Goal: Information Seeking & Learning: Learn about a topic

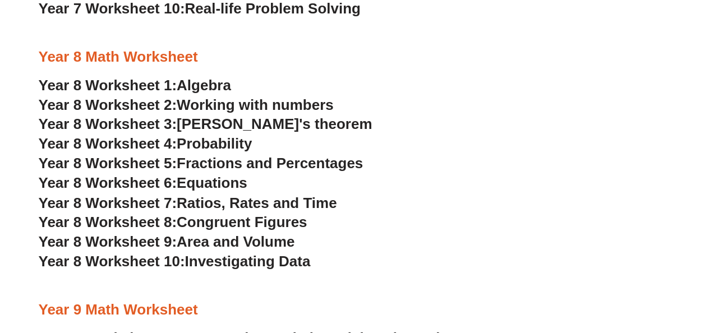
scroll to position [2980, 0]
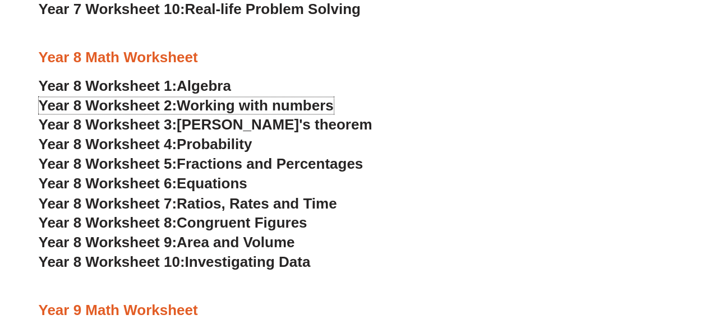
click at [200, 104] on span "Working with numbers" at bounding box center [255, 105] width 157 height 17
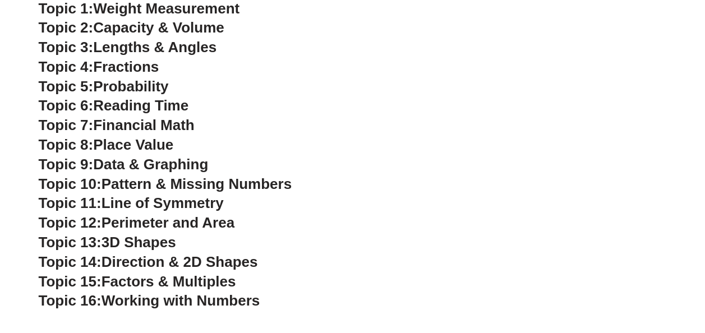
scroll to position [2446, 0]
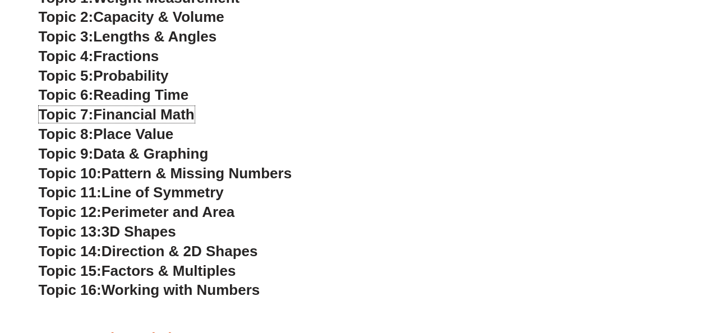
click at [143, 113] on span "Financial Math" at bounding box center [143, 114] width 101 height 17
click at [185, 291] on span "Working with Numbers" at bounding box center [181, 290] width 158 height 17
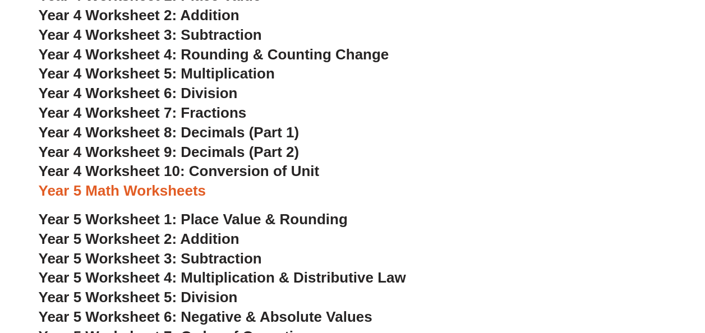
scroll to position [1719, 0]
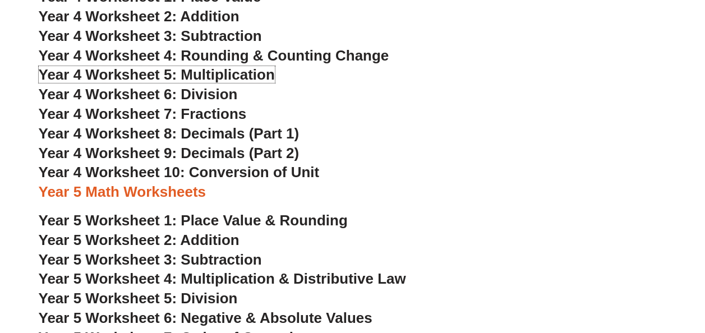
click at [143, 74] on span "Year 4 Worksheet 5: Multiplication" at bounding box center [157, 74] width 236 height 17
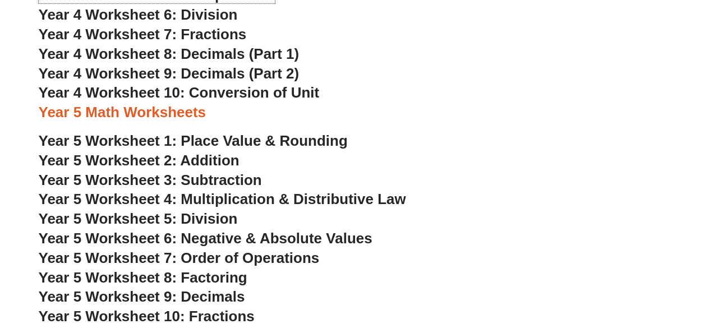
scroll to position [1861, 0]
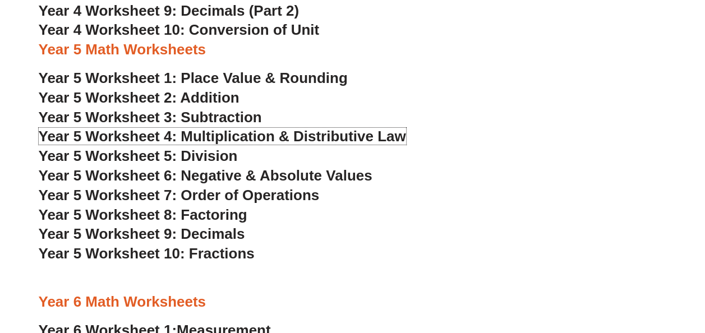
click at [240, 134] on span "Year 5 Worksheet 4: Multiplication & Distributive Law" at bounding box center [222, 136] width 367 height 17
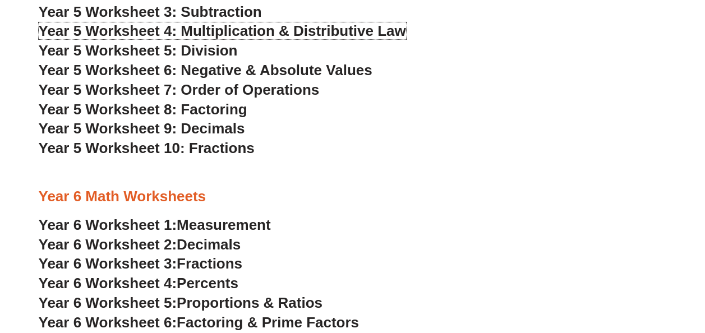
scroll to position [1968, 0]
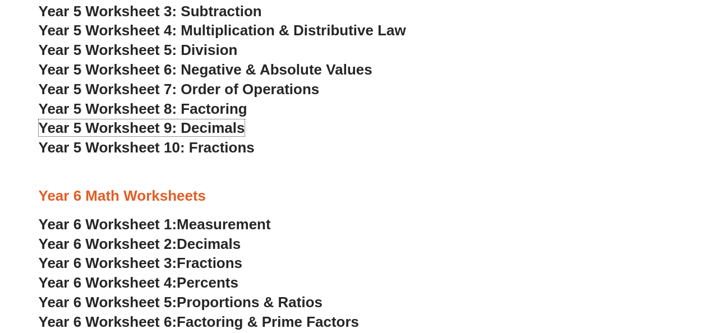
click at [218, 125] on span "Year 5 Worksheet 9: Decimals" at bounding box center [142, 127] width 206 height 17
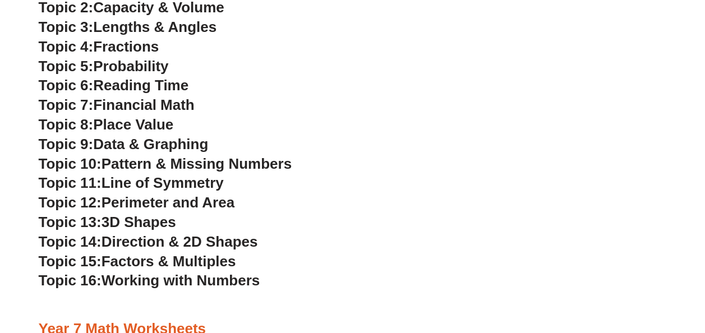
scroll to position [2495, 0]
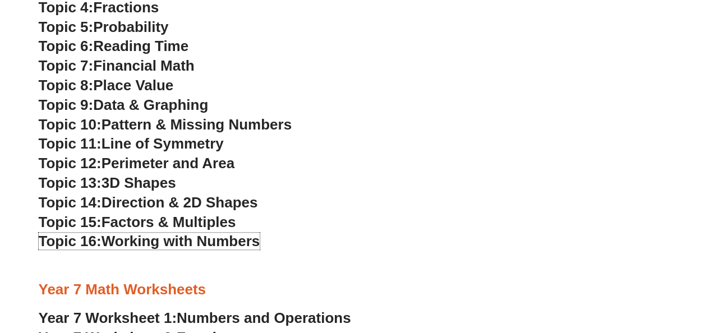
click at [180, 238] on span "Working with Numbers" at bounding box center [181, 241] width 158 height 17
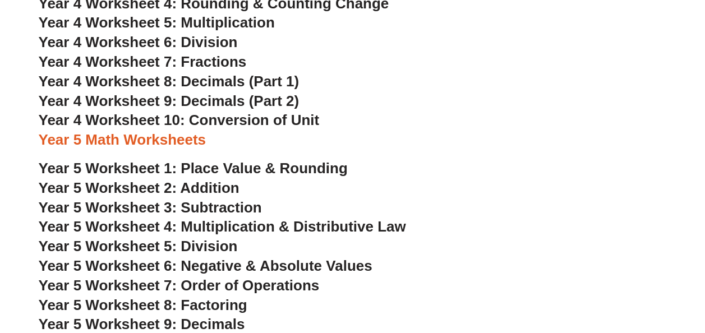
scroll to position [1771, 0]
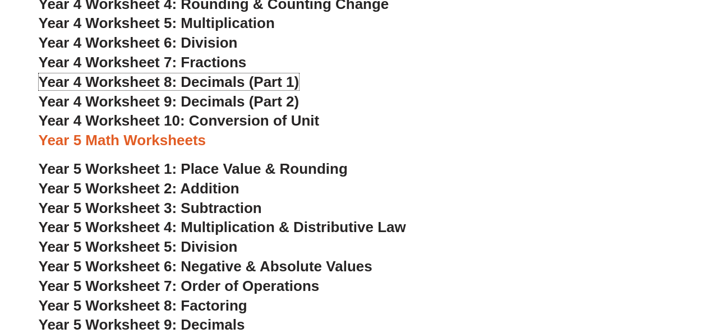
click at [209, 80] on span "Year 4 Worksheet 8: Decimals (Part 1)" at bounding box center [169, 81] width 261 height 17
click at [231, 100] on span "Year 4 Worksheet 9: Decimals (Part 2)" at bounding box center [169, 101] width 261 height 17
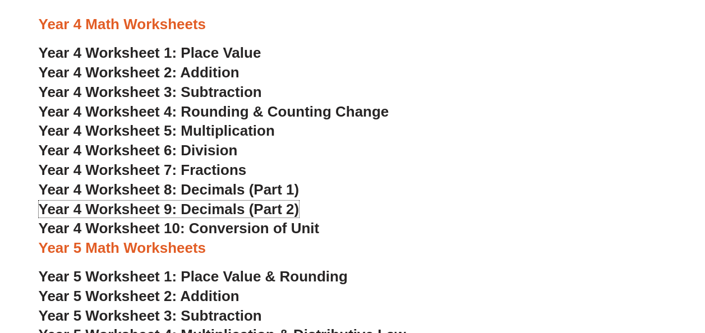
scroll to position [1662, 0]
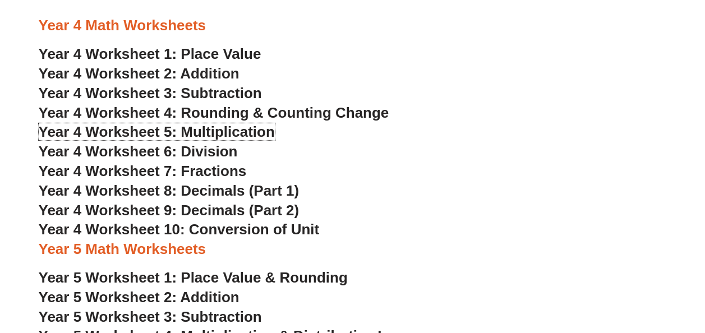
click at [209, 132] on span "Year 4 Worksheet 5: Multiplication" at bounding box center [157, 131] width 236 height 17
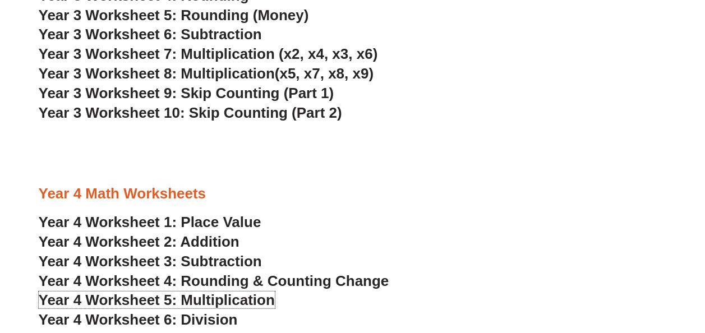
scroll to position [1490, 0]
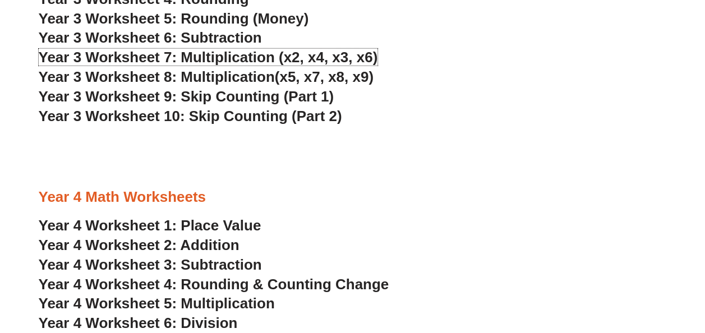
click at [210, 54] on span "Year 3 Worksheet 7: Multiplication (x2, x4, x3, x6)" at bounding box center [208, 57] width 339 height 17
click at [212, 75] on span "Year 3 Worksheet 8: Multiplication" at bounding box center [157, 76] width 236 height 17
click at [242, 93] on span "Year 3 Worksheet 9: Skip Counting (Part 1)" at bounding box center [187, 96] width 296 height 17
click at [254, 111] on span "Year 3 Worksheet 10: Skip Counting (Part 2)" at bounding box center [191, 116] width 304 height 17
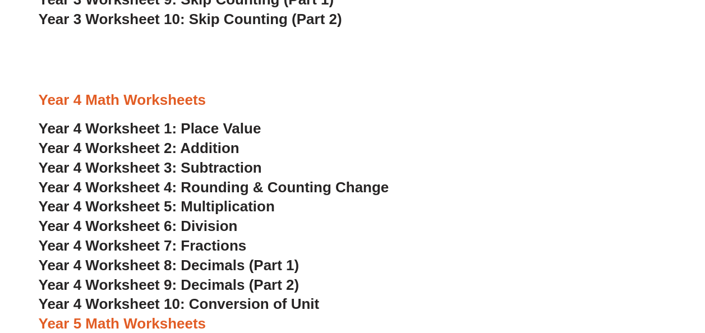
scroll to position [1644, 0]
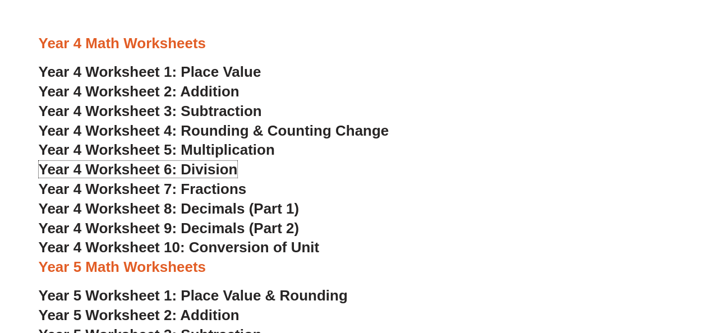
click at [203, 167] on span "Year 4 Worksheet 6: Division" at bounding box center [138, 169] width 199 height 17
